Goal: Complete application form: Complete application form

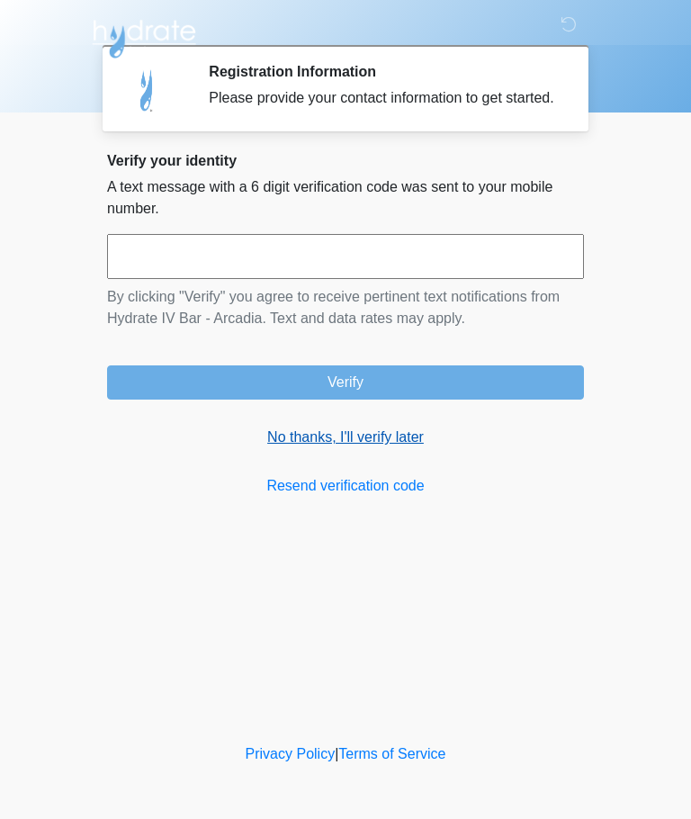
click at [394, 448] on link "No thanks, I'll verify later" at bounding box center [345, 438] width 477 height 22
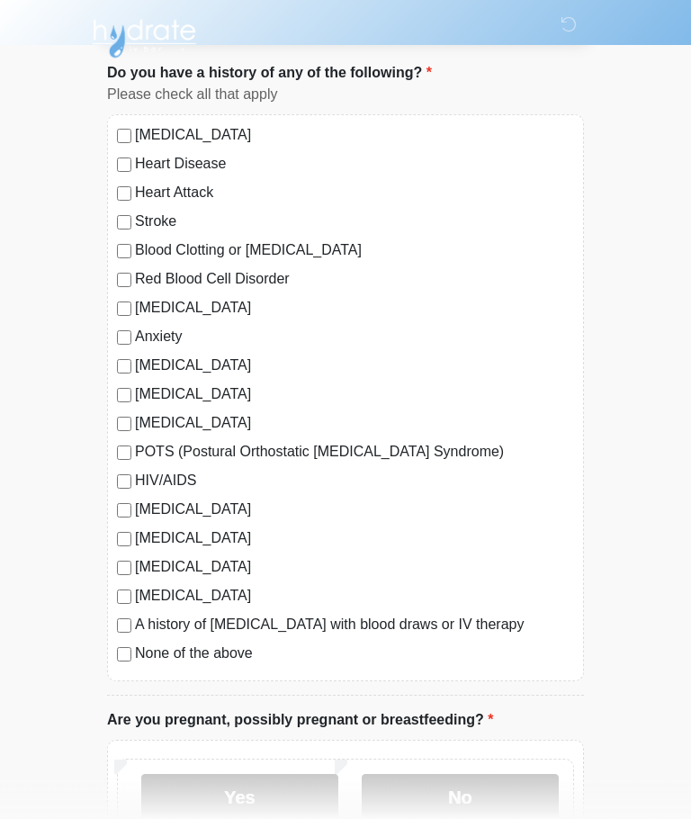
scroll to position [106, 0]
click at [120, 670] on div "[MEDICAL_DATA] Heart Disease Heart Attack Stroke Blood Clotting or [MEDICAL_DAT…" at bounding box center [345, 398] width 477 height 567
click at [402, 795] on label "No" at bounding box center [460, 797] width 197 height 45
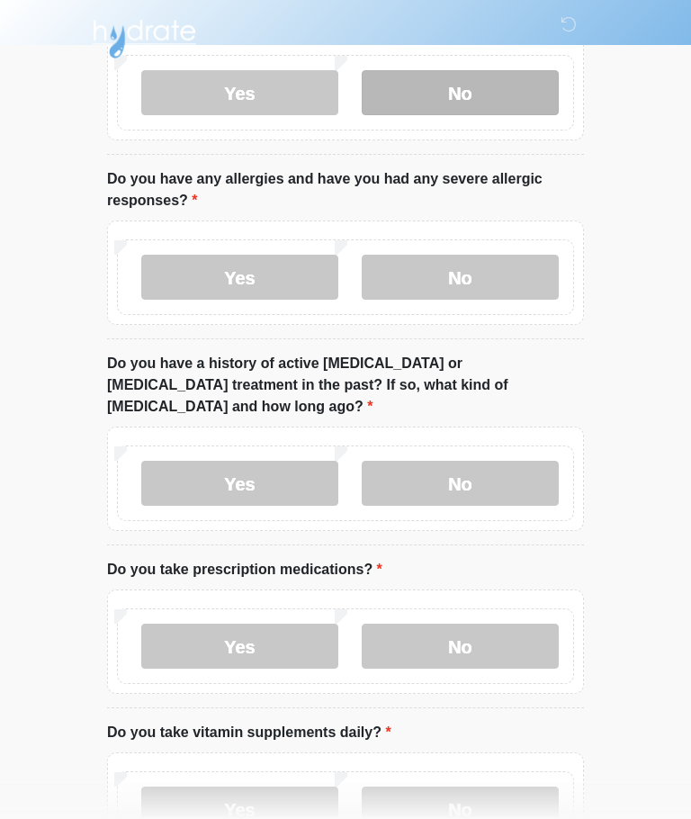
scroll to position [817, 0]
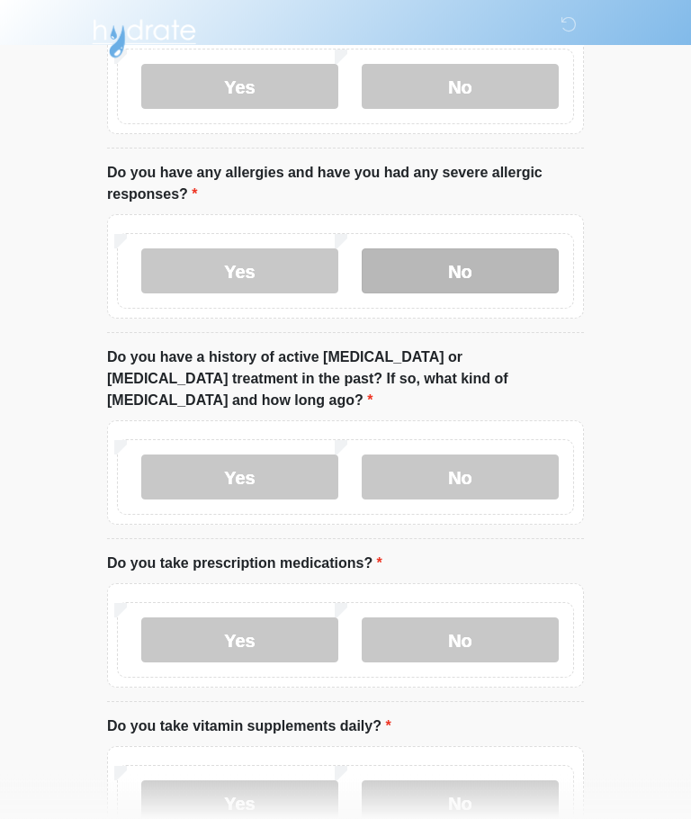
click at [518, 273] on label "No" at bounding box center [460, 271] width 197 height 45
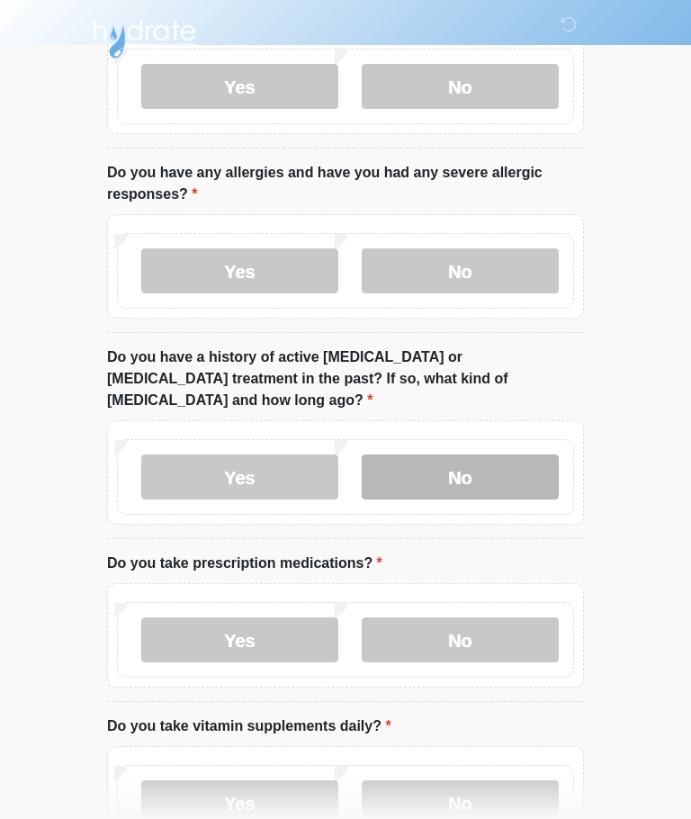
click at [517, 455] on label "No" at bounding box center [460, 477] width 197 height 45
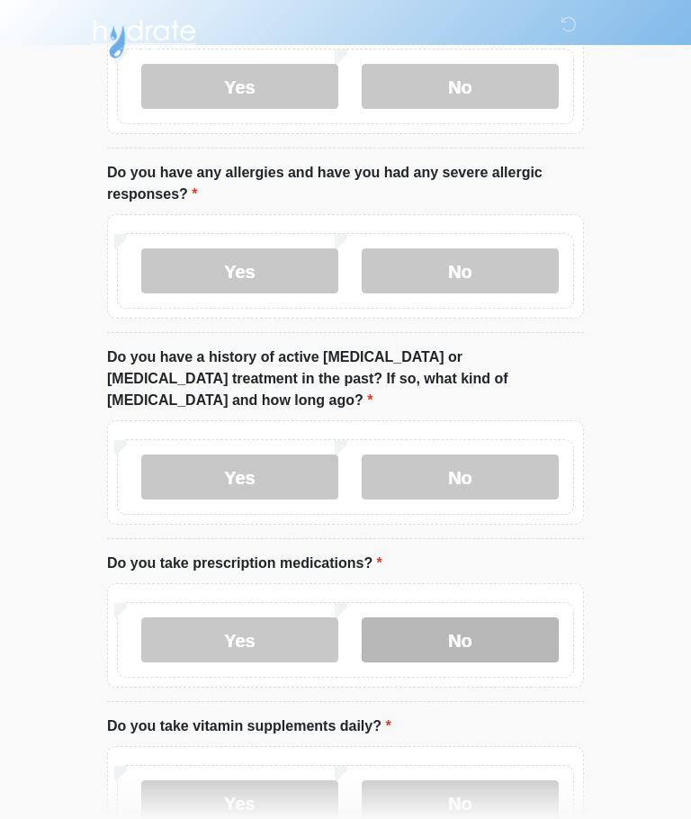
click at [534, 618] on label "No" at bounding box center [460, 640] width 197 height 45
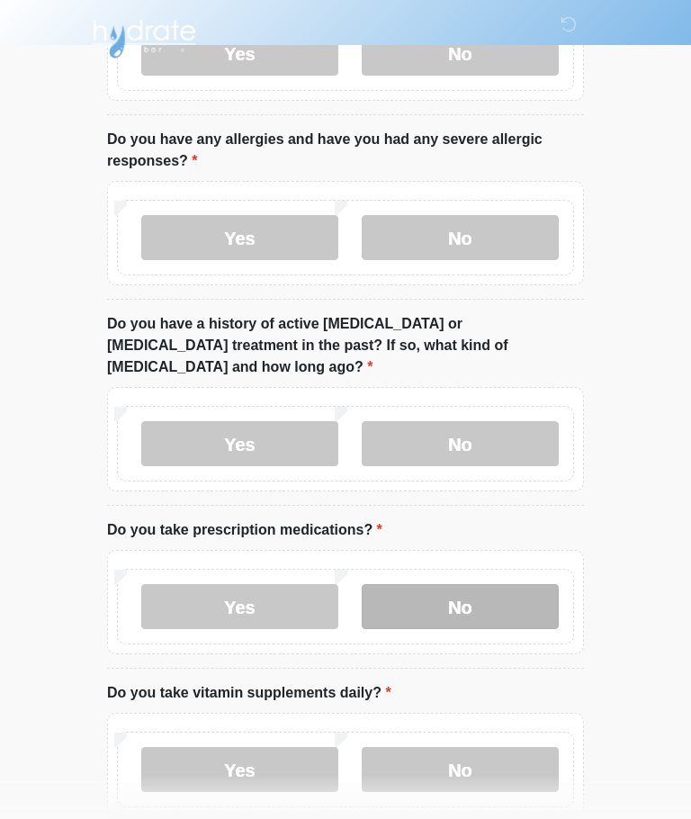
scroll to position [923, 0]
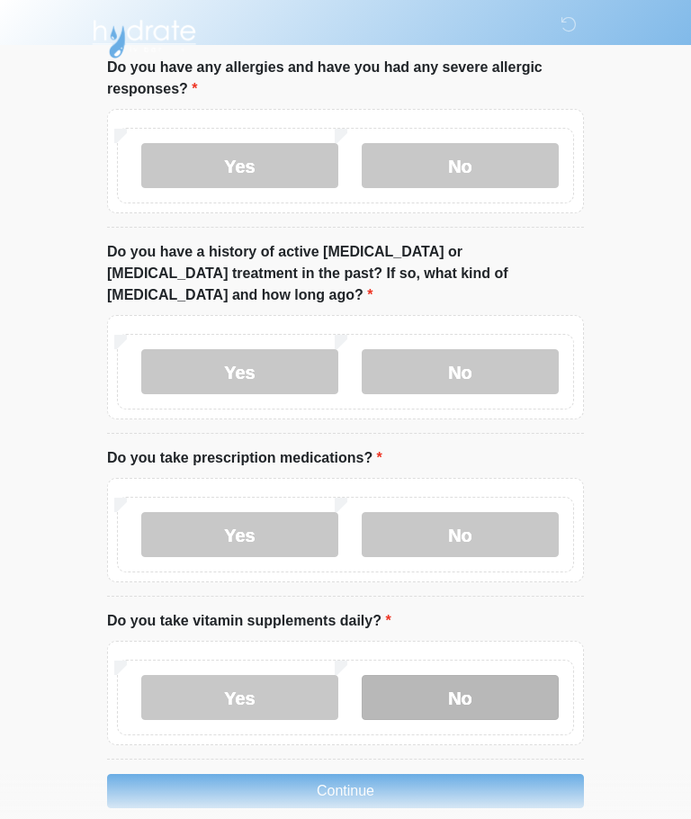
click at [521, 675] on label "No" at bounding box center [460, 697] width 197 height 45
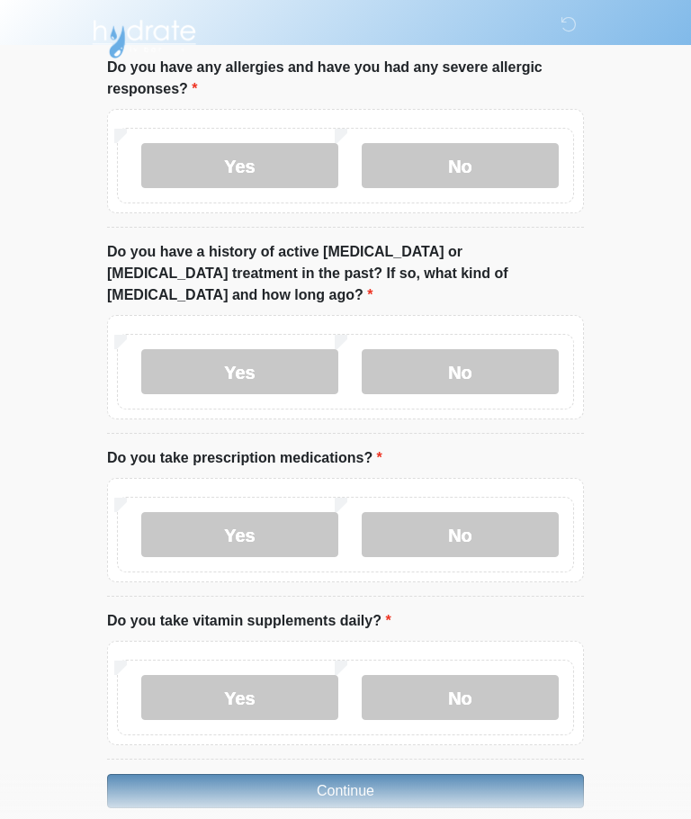
click at [523, 779] on button "Continue" at bounding box center [345, 791] width 477 height 34
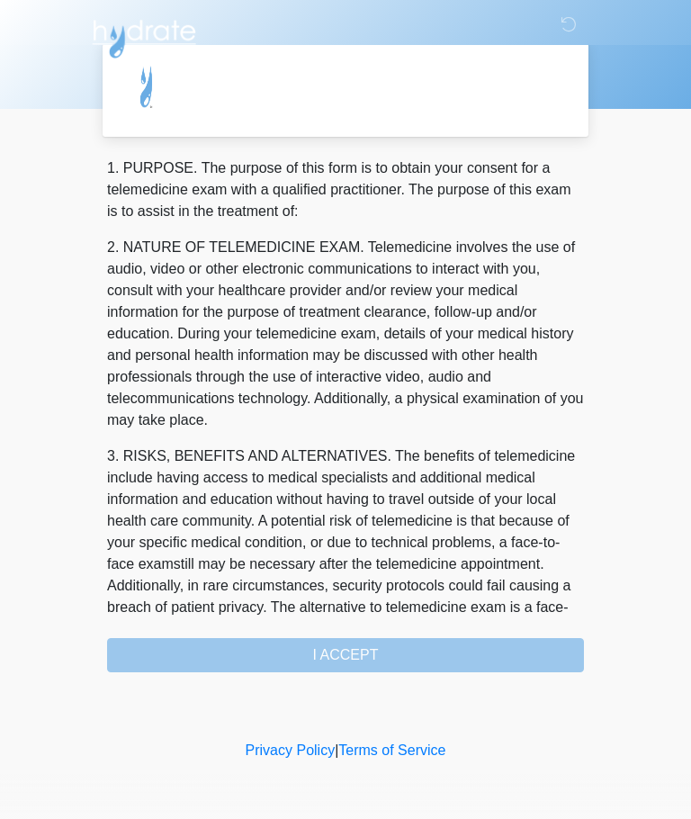
scroll to position [0, 0]
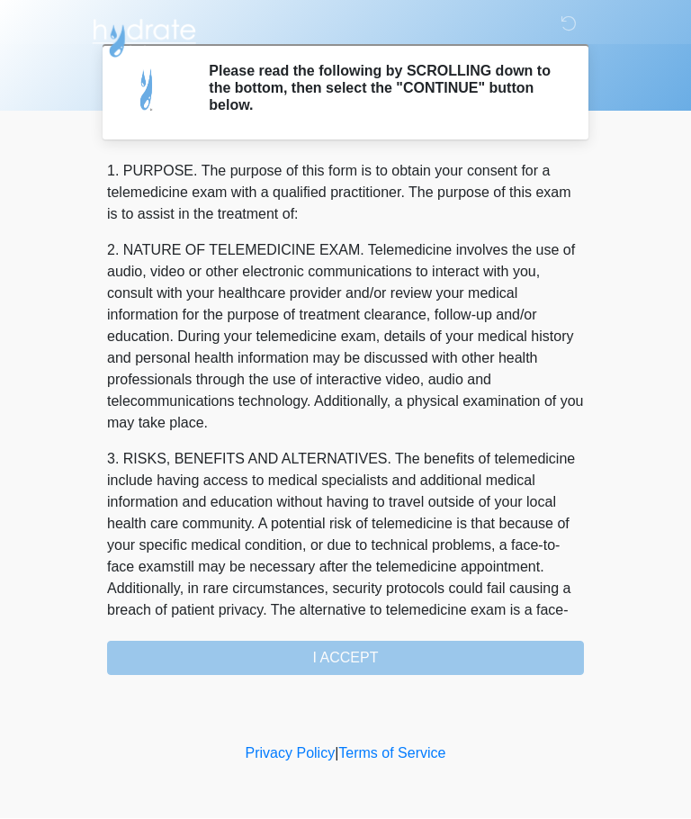
click at [221, 645] on div "1. PURPOSE. The purpose of this form is to obtain your consent for a telemedici…" at bounding box center [345, 418] width 477 height 515
click at [263, 672] on div "1. PURPOSE. The purpose of this form is to obtain your consent for a telemedici…" at bounding box center [345, 418] width 477 height 515
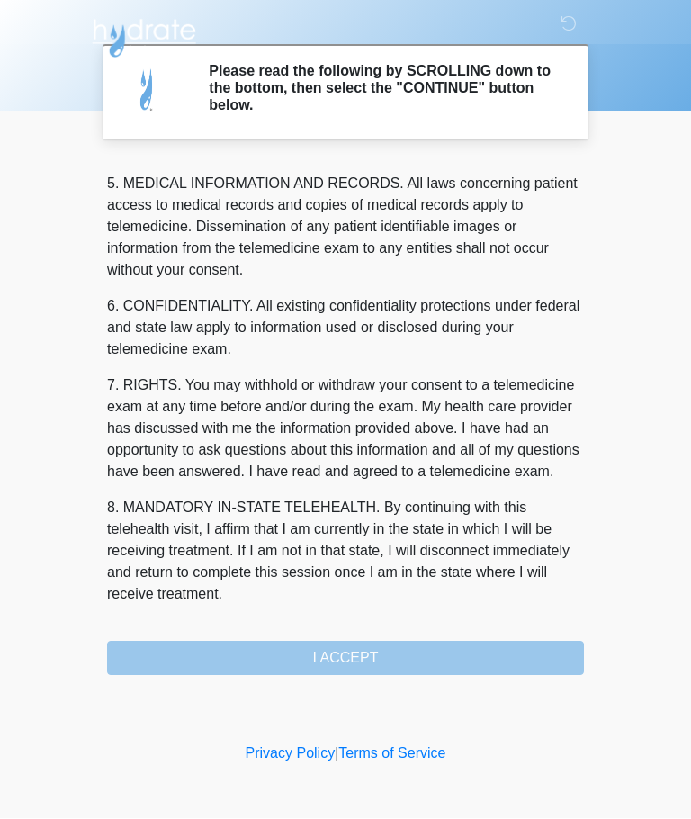
scroll to position [585, 0]
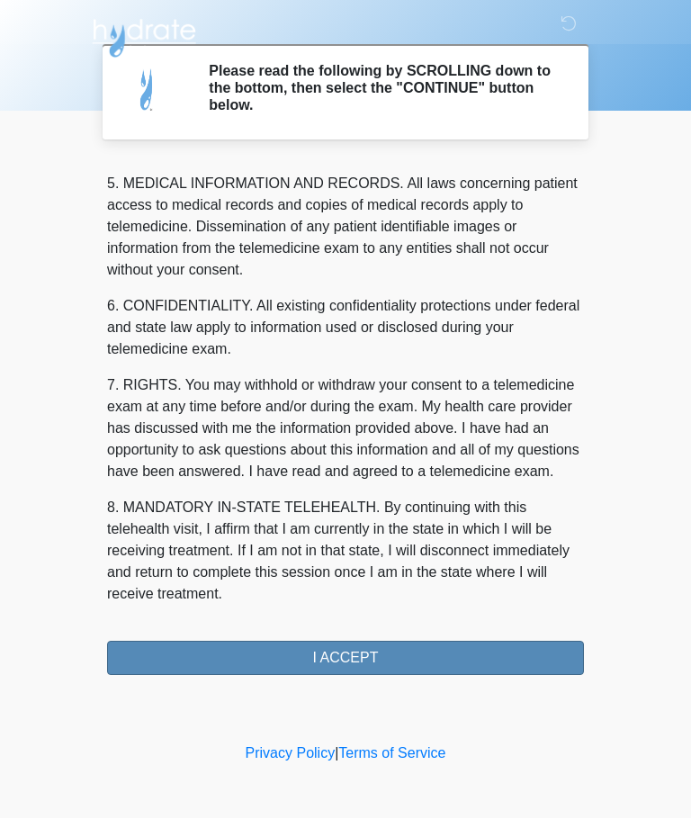
click at [316, 659] on button "I ACCEPT" at bounding box center [345, 659] width 477 height 34
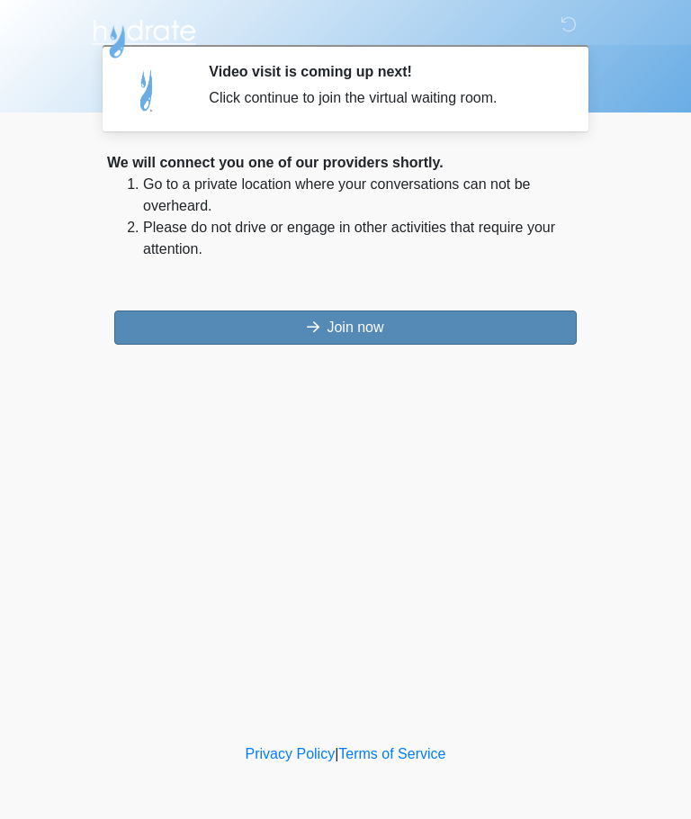
click at [521, 314] on button "Join now" at bounding box center [345, 328] width 463 height 34
